Goal: Navigation & Orientation: Find specific page/section

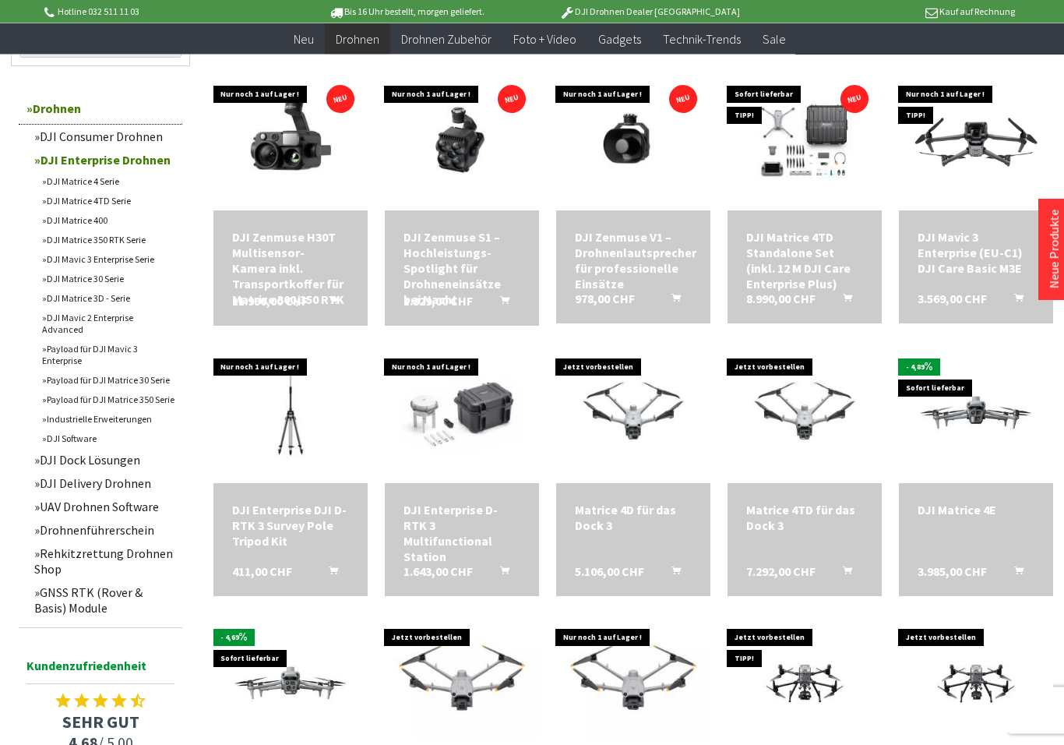
scroll to position [1089, 0]
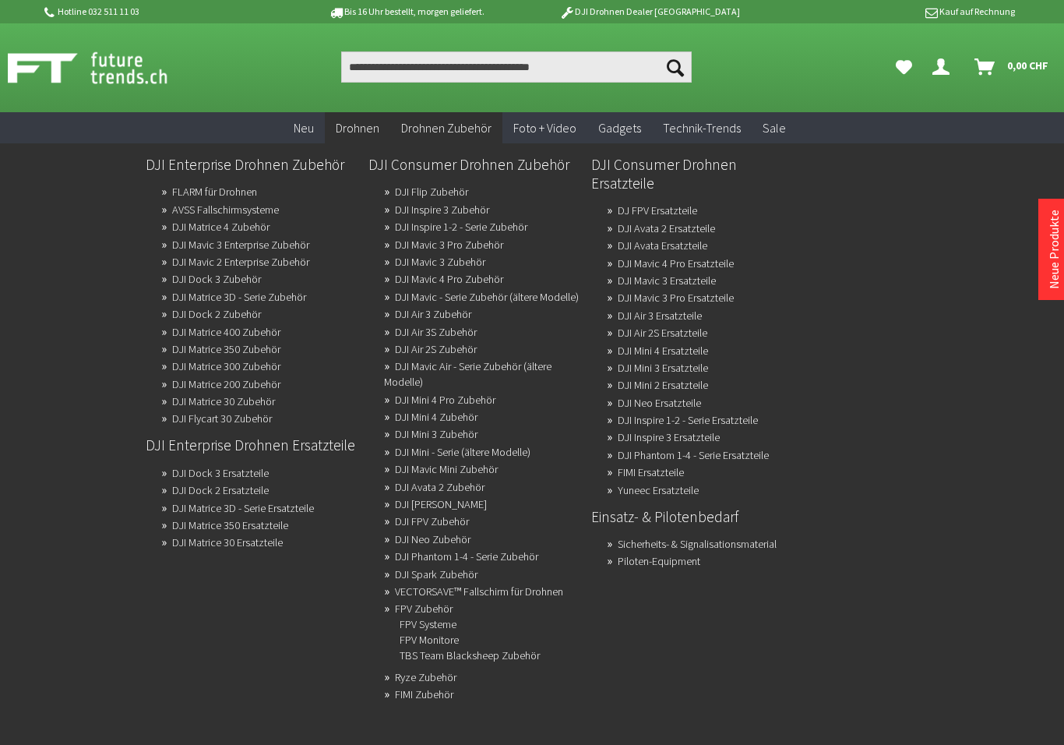
click at [442, 325] on link "DJI Air 3 Zubehör" at bounding box center [433, 314] width 76 height 22
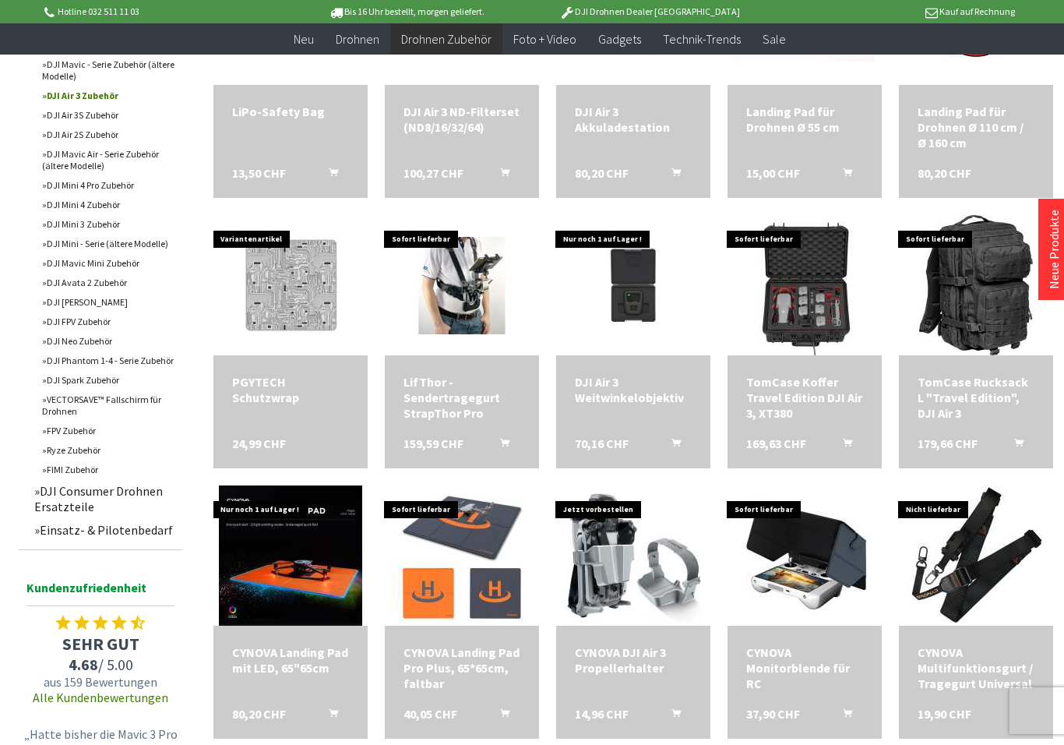
scroll to position [648, 0]
